Goal: Check status

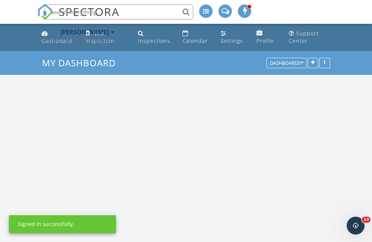
scroll to position [614, 384]
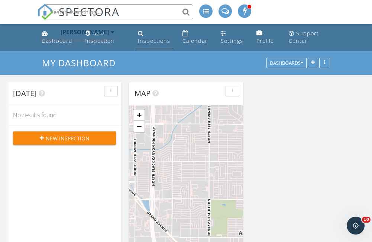
click at [160, 41] on div "Inspections" at bounding box center [154, 40] width 32 height 7
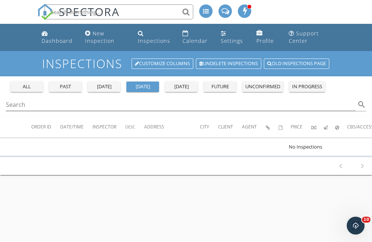
click at [95, 84] on div "yesterday" at bounding box center [104, 86] width 27 height 7
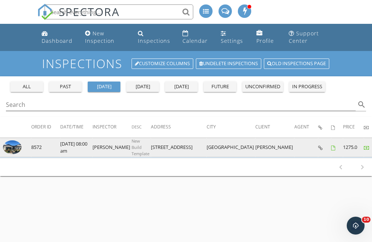
click at [13, 147] on img at bounding box center [12, 147] width 19 height 14
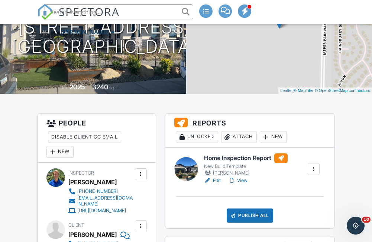
scroll to position [149, 0]
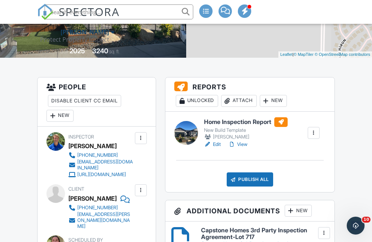
click at [244, 143] on link "View" at bounding box center [237, 144] width 19 height 7
